Goal: Navigation & Orientation: Find specific page/section

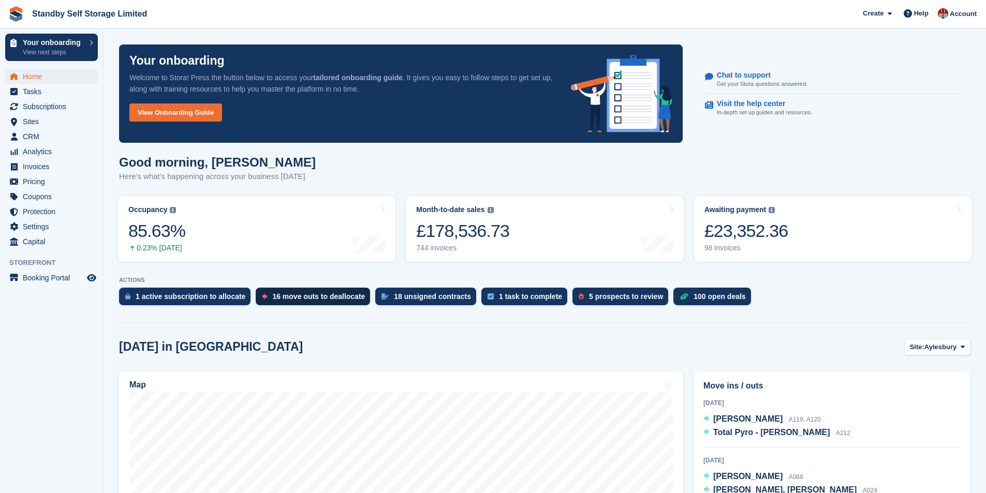
click at [316, 294] on div "16 move outs to deallocate" at bounding box center [318, 296] width 93 height 8
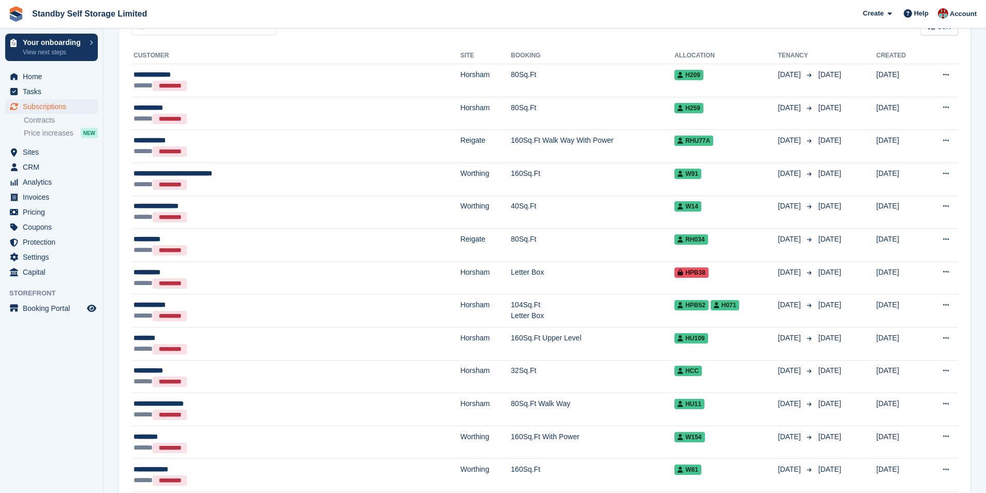
scroll to position [372, 0]
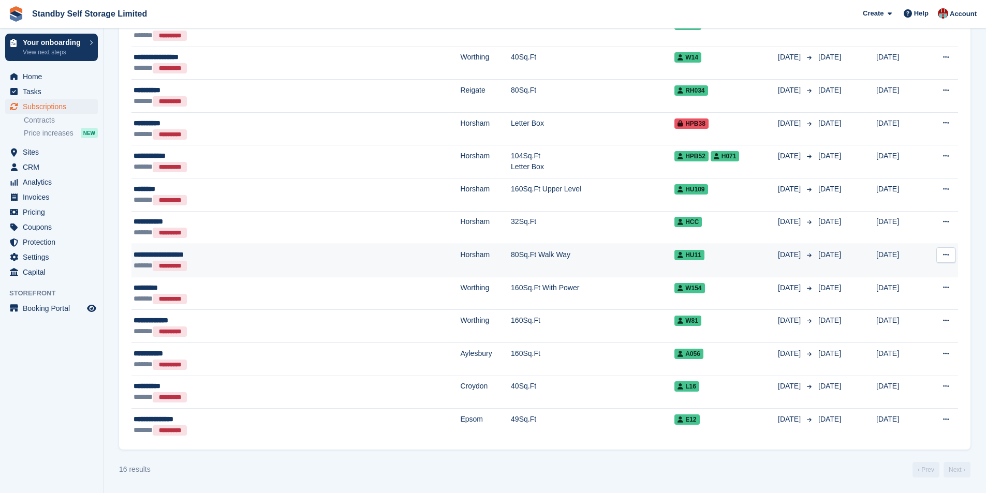
click at [181, 254] on div "**********" at bounding box center [235, 254] width 204 height 11
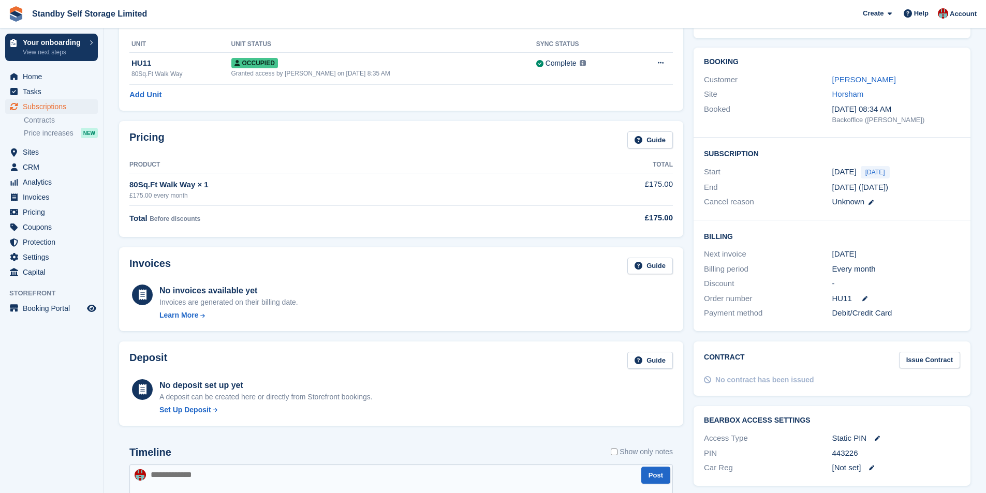
scroll to position [52, 0]
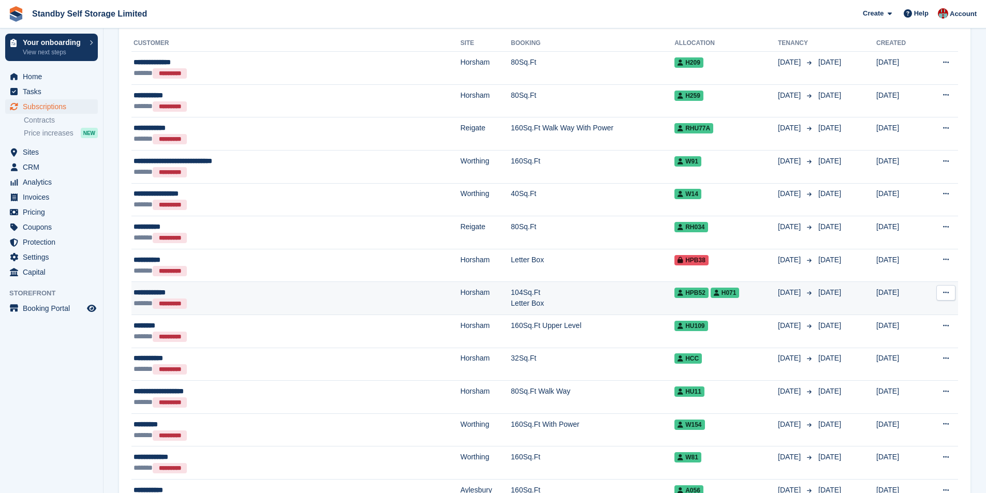
scroll to position [165, 0]
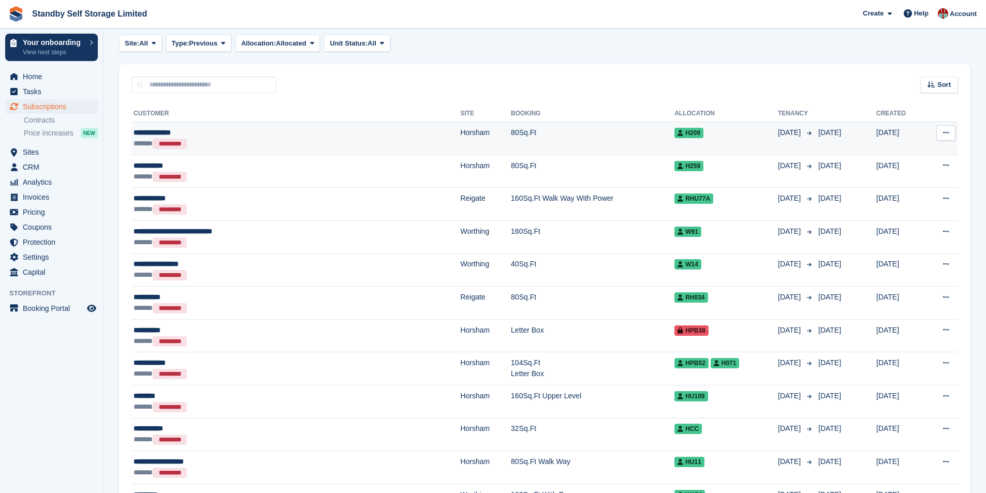
click at [151, 132] on div "**********" at bounding box center [235, 132] width 204 height 11
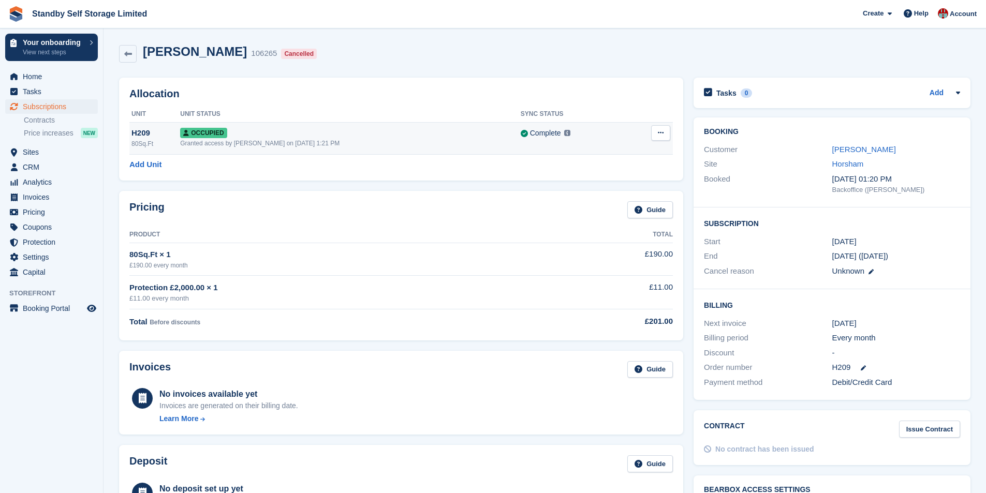
click at [144, 132] on div "H209" at bounding box center [155, 133] width 49 height 12
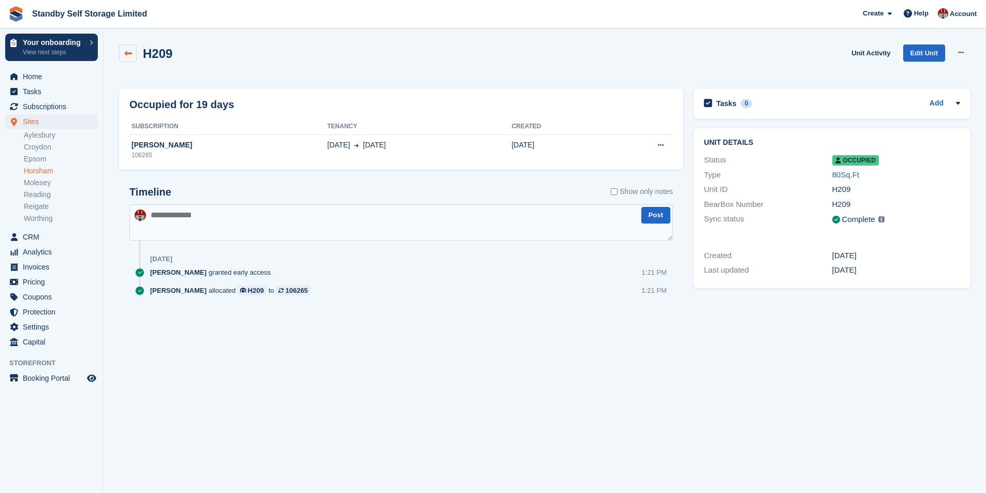
click at [128, 56] on icon at bounding box center [128, 54] width 8 height 8
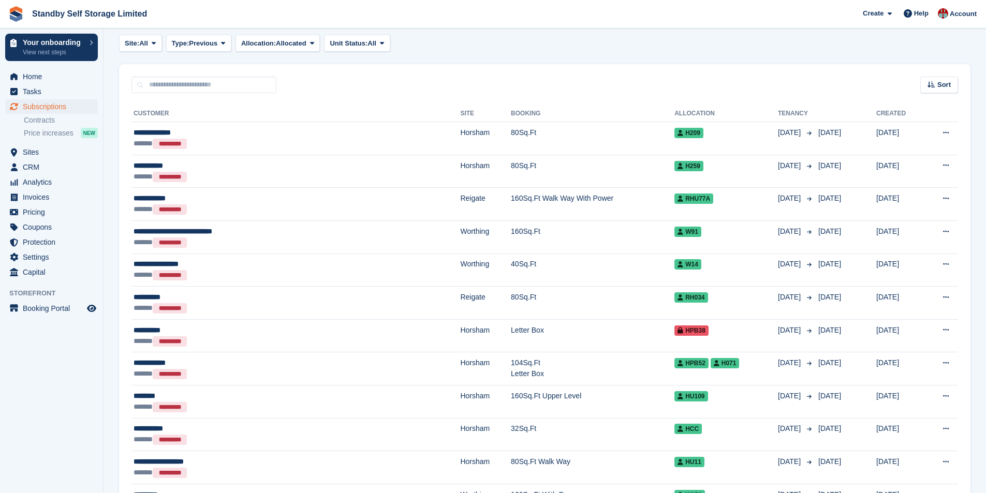
scroll to position [165, 0]
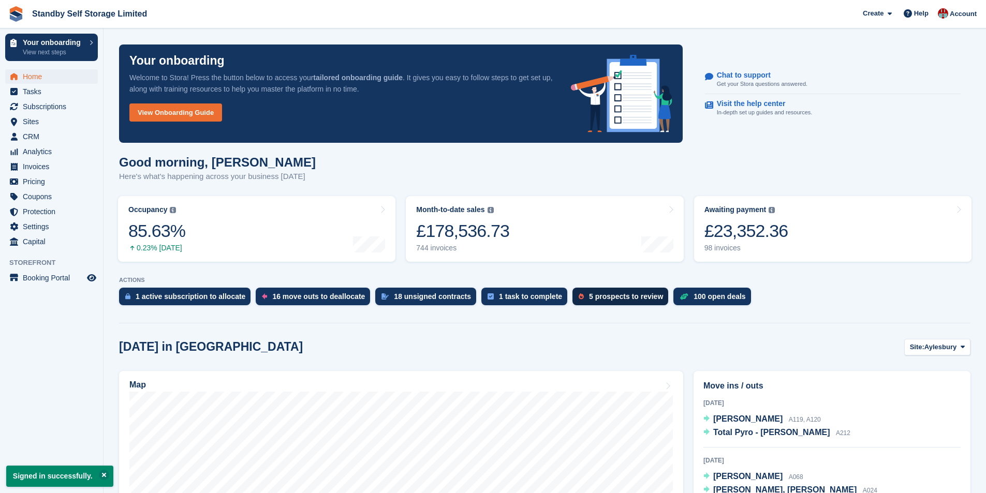
click at [589, 294] on div "5 prospects to review" at bounding box center [626, 296] width 74 height 8
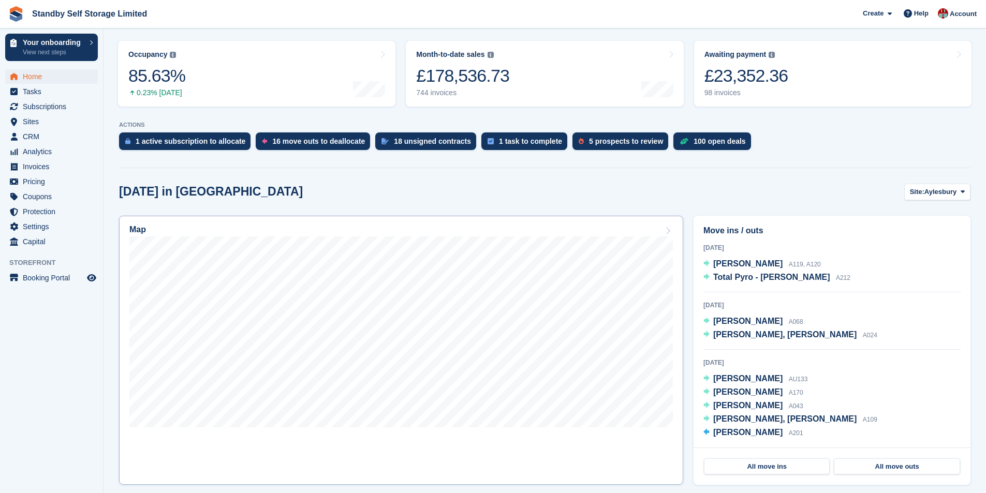
scroll to position [207, 0]
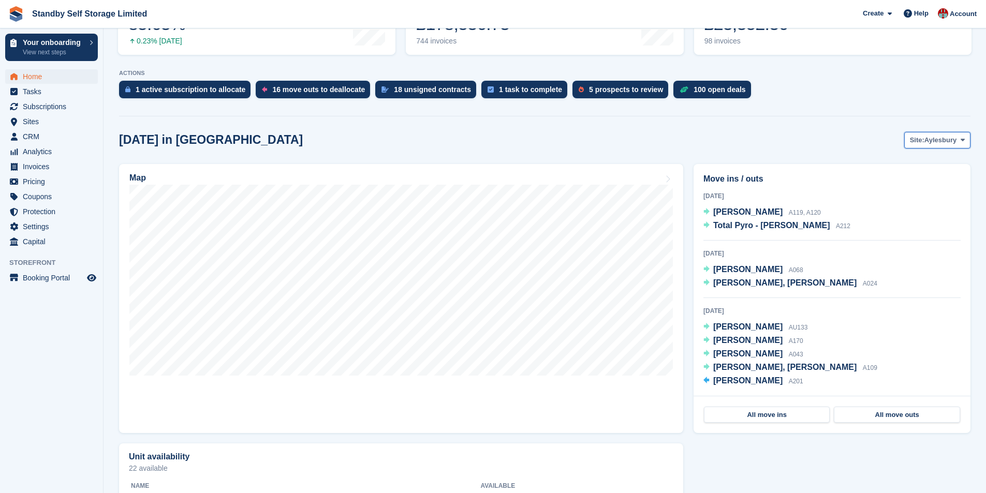
click at [944, 142] on span "Aylesbury" at bounding box center [940, 140] width 32 height 10
click at [908, 216] on link "Horsham" at bounding box center [920, 220] width 90 height 19
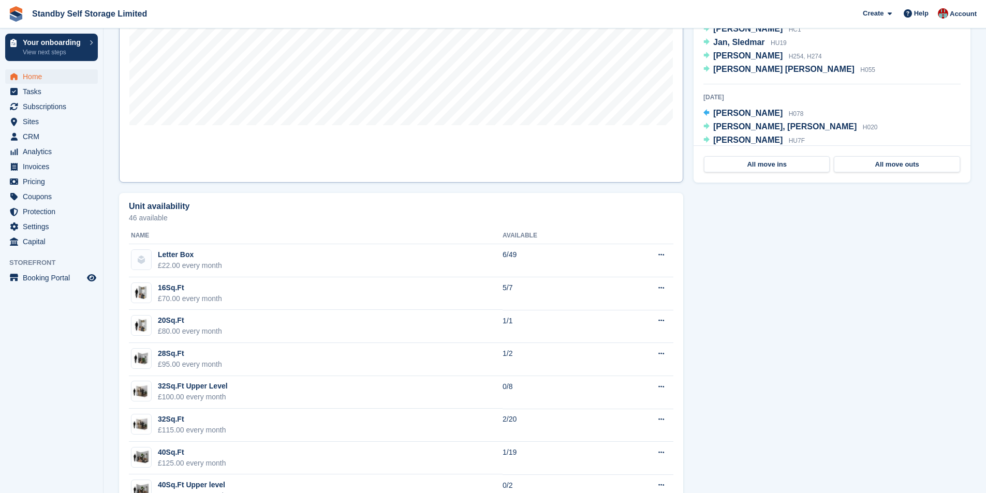
scroll to position [466, 0]
